Goal: Task Accomplishment & Management: Manage account settings

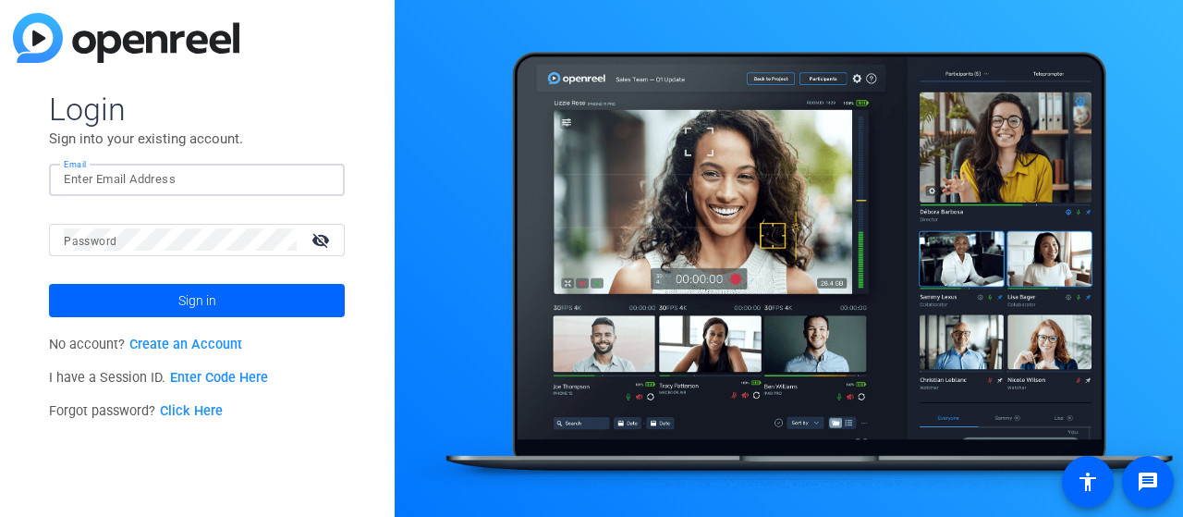
click at [128, 180] on input "Email" at bounding box center [197, 179] width 266 height 22
type input "[EMAIL_ADDRESS][PERSON_NAME][DOMAIN_NAME]"
click at [114, 238] on mat-label "Password" at bounding box center [90, 241] width 53 height 13
click at [49, 284] on button "Sign in" at bounding box center [197, 300] width 296 height 33
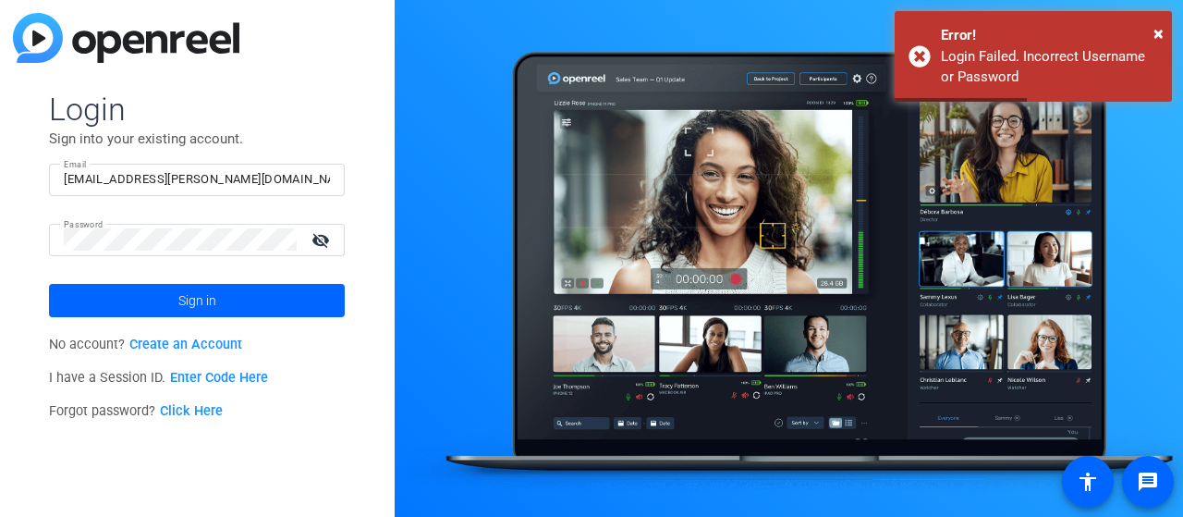
click at [322, 239] on mat-icon "visibility_off" at bounding box center [322, 239] width 44 height 27
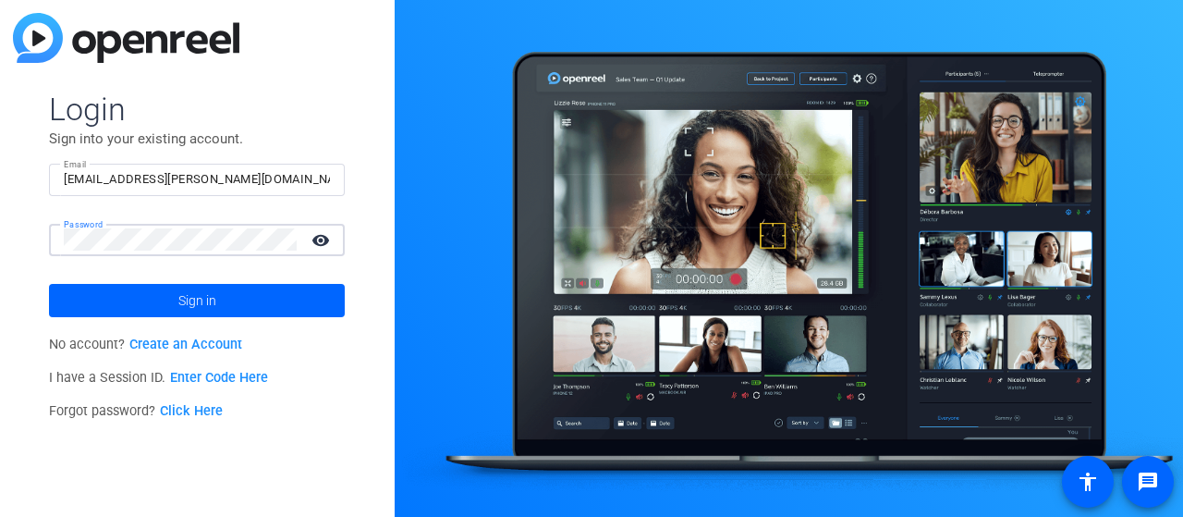
click at [49, 284] on button "Sign in" at bounding box center [197, 300] width 296 height 33
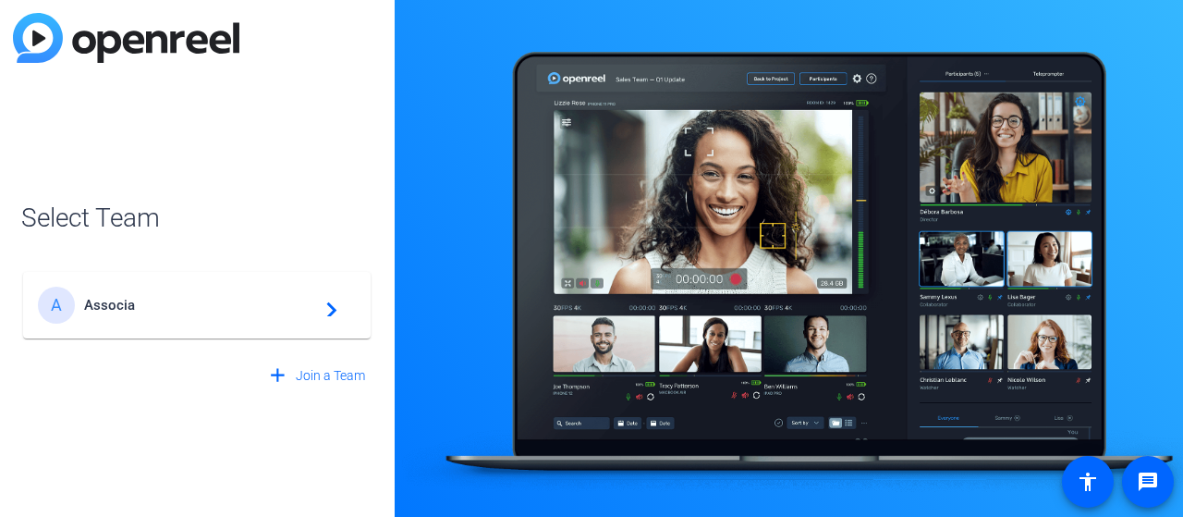
click at [96, 295] on div "A Associa navigate_next" at bounding box center [197, 305] width 318 height 37
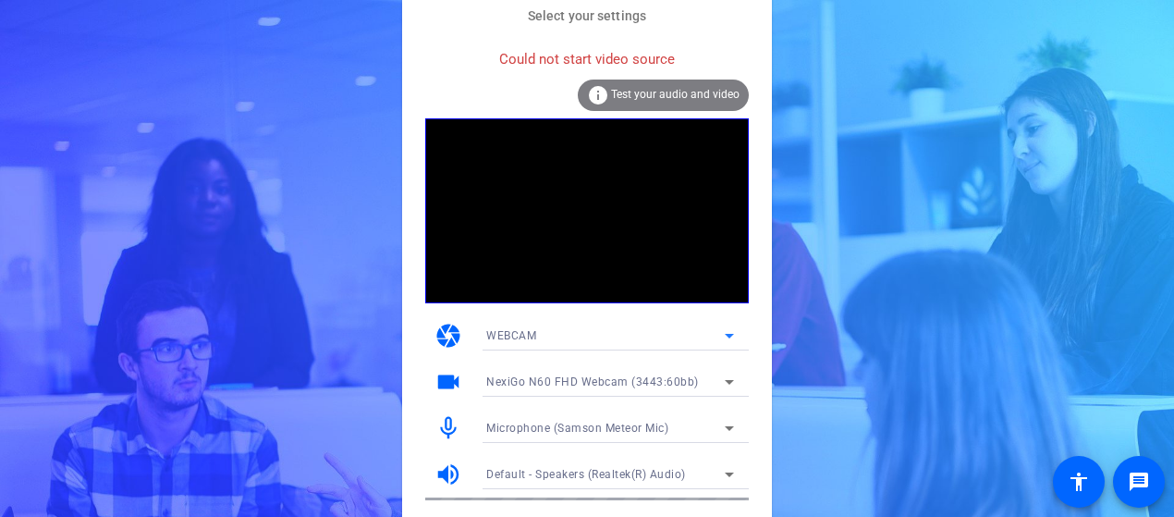
click at [731, 334] on icon at bounding box center [729, 335] width 22 height 22
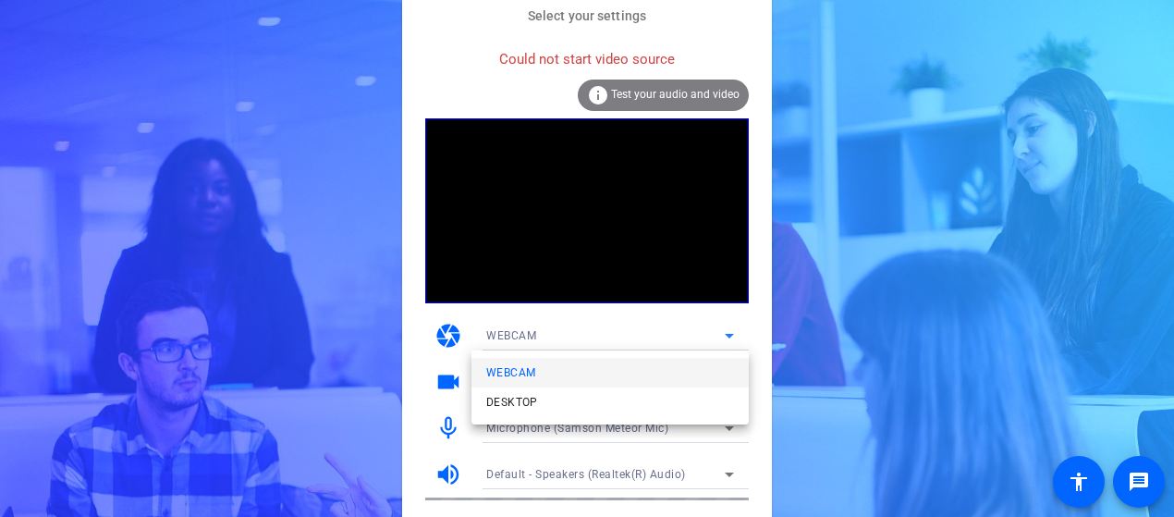
click at [730, 333] on div at bounding box center [587, 258] width 1174 height 517
